Goal: Information Seeking & Learning: Learn about a topic

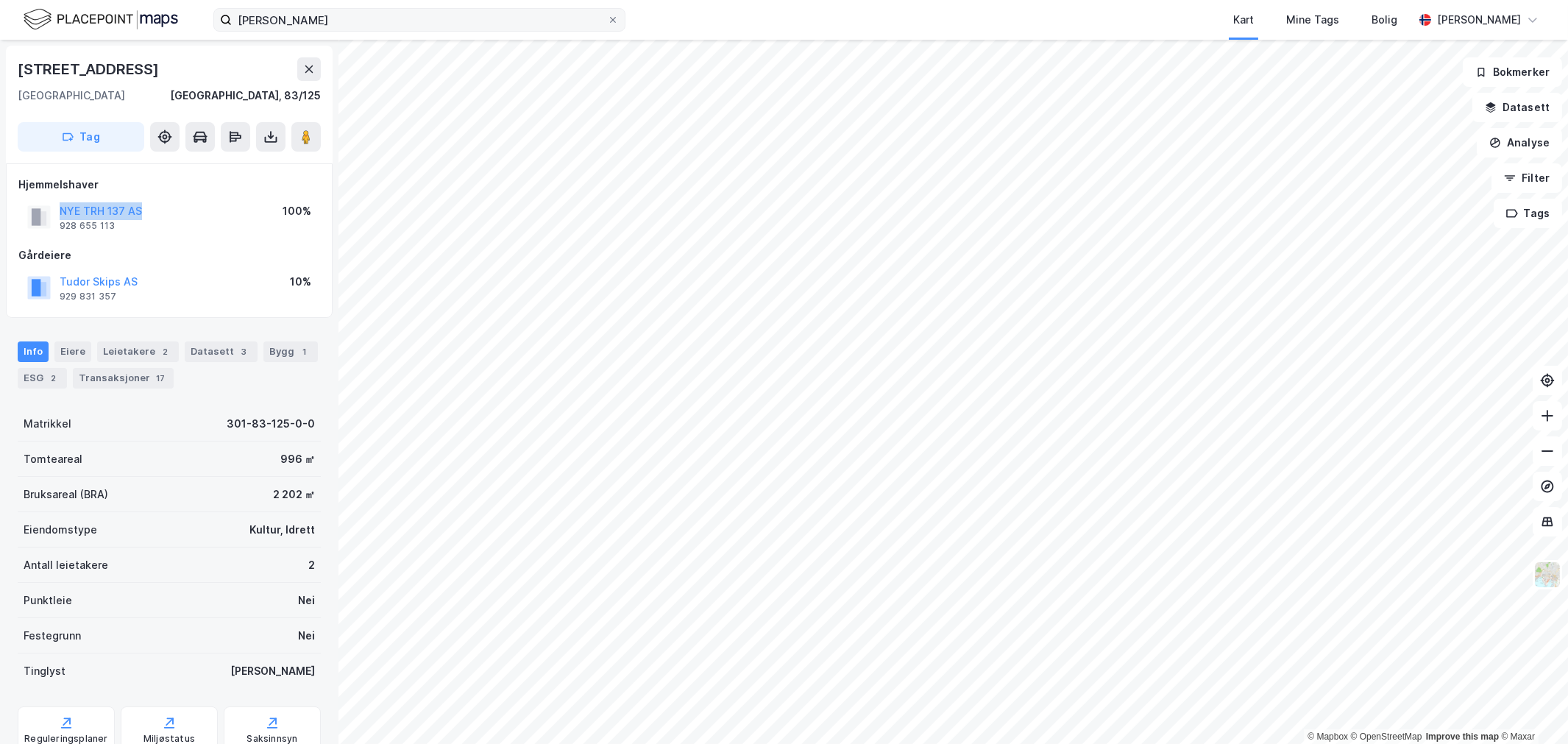
scroll to position [2, 0]
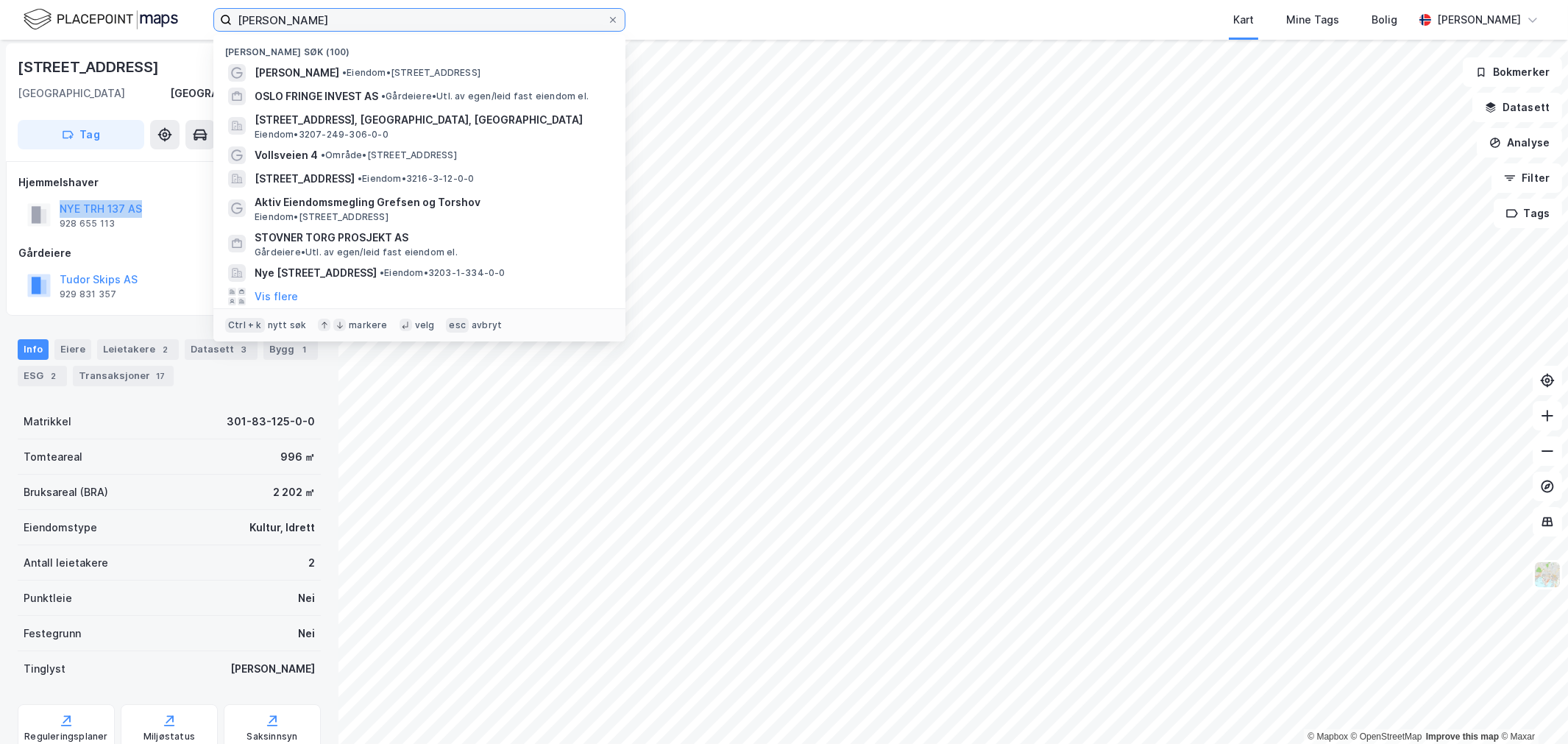
click at [295, 10] on input "[PERSON_NAME]" at bounding box center [419, 20] width 375 height 22
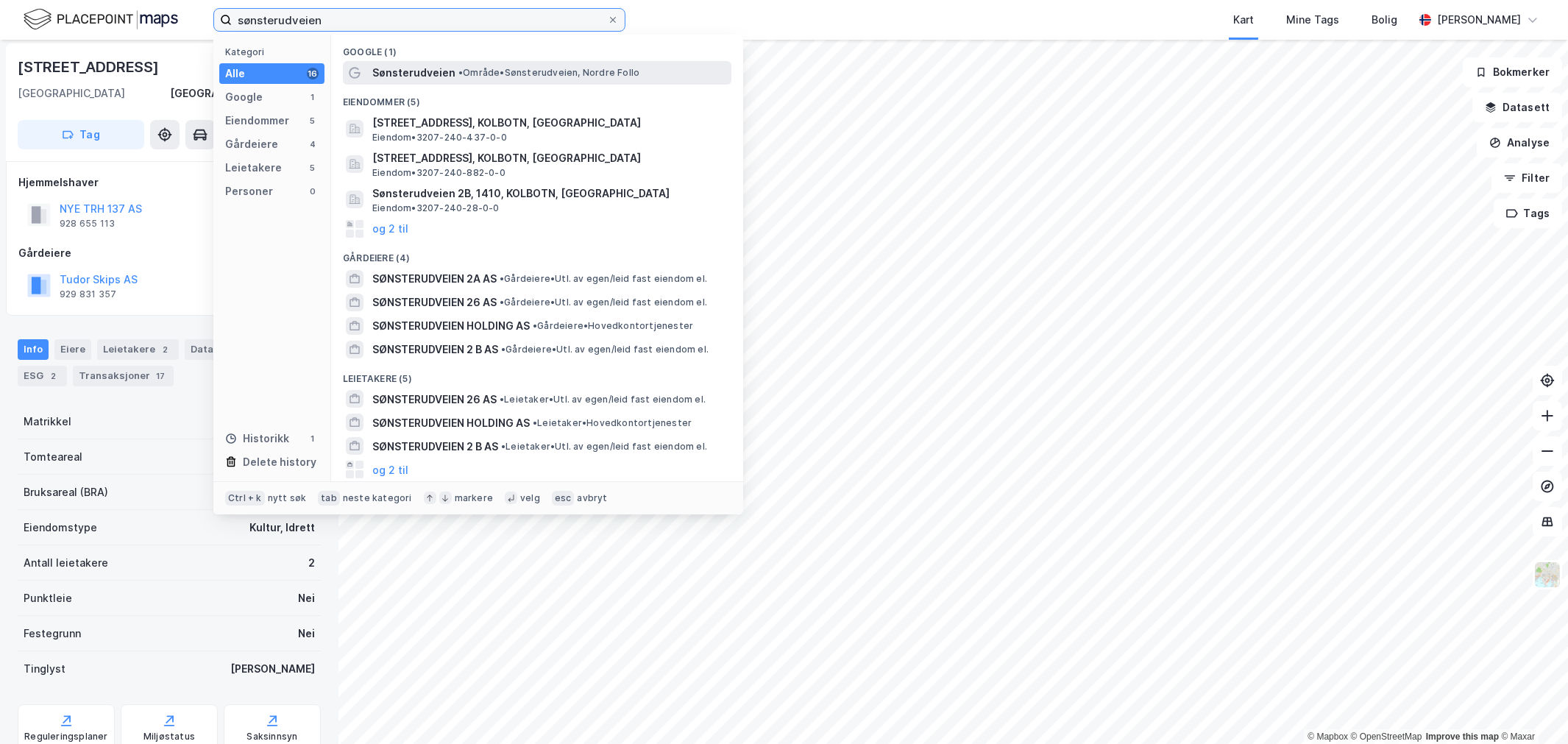
type input "sønsterudveien"
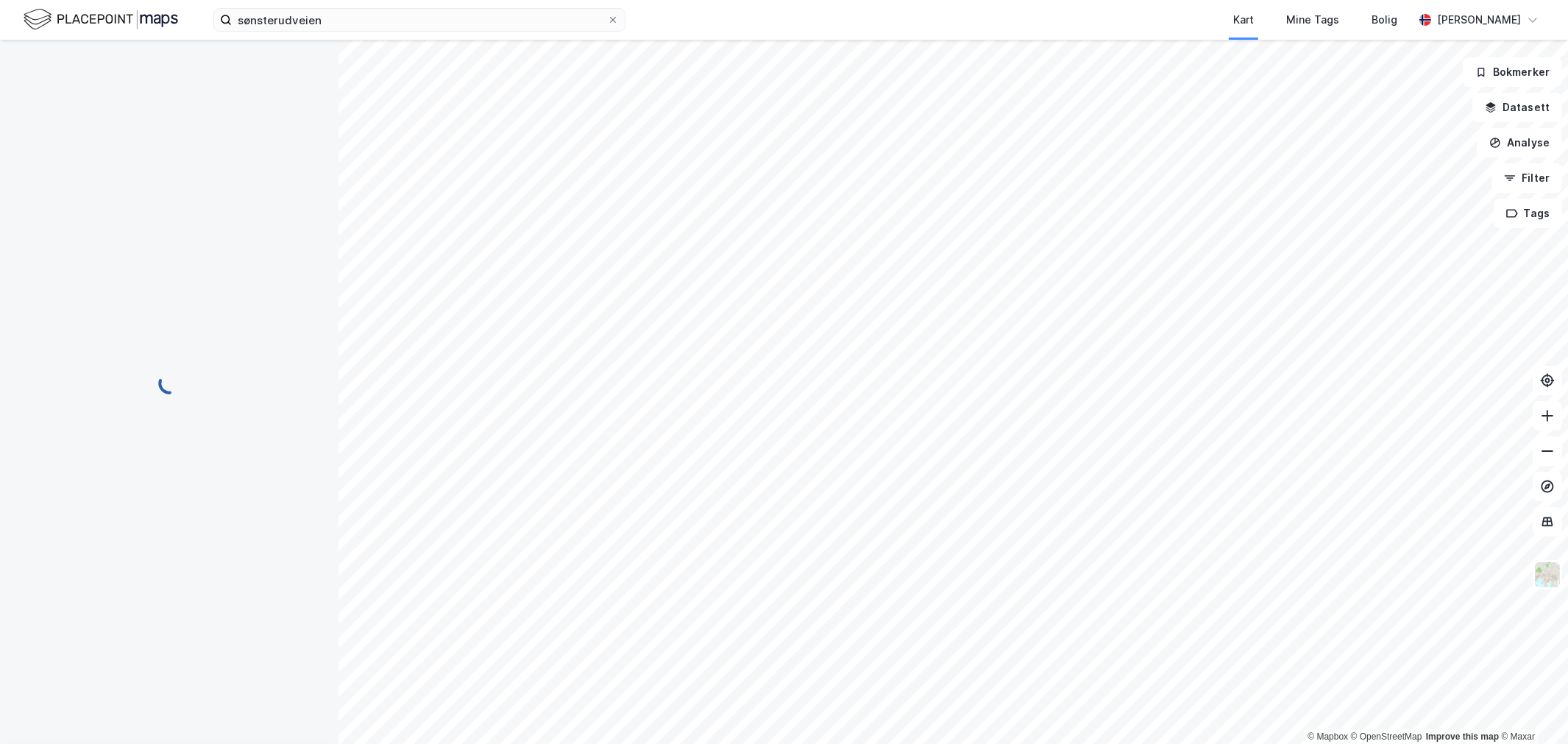
scroll to position [2, 0]
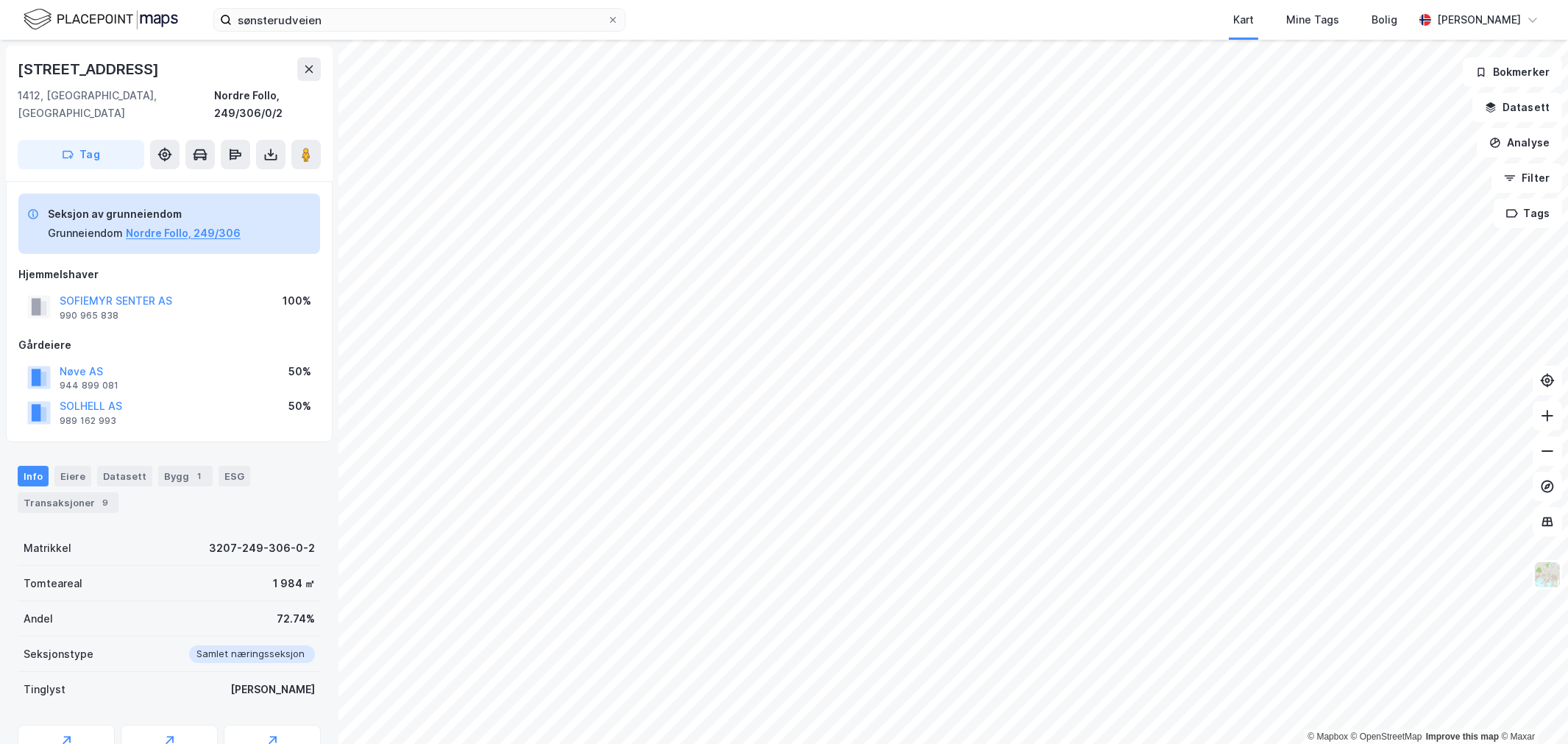
scroll to position [2, 0]
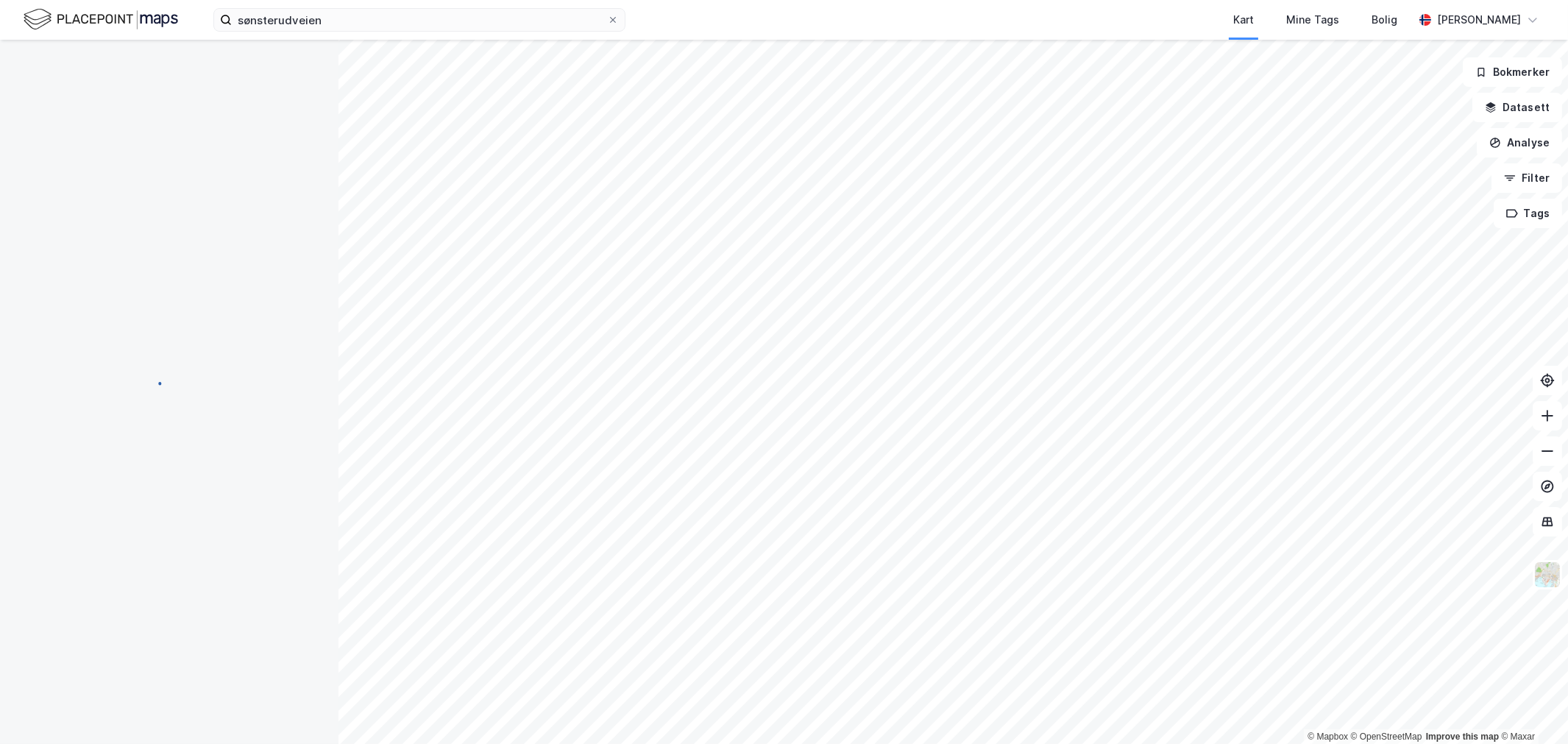
scroll to position [2, 0]
